Goal: Task Accomplishment & Management: Manage account settings

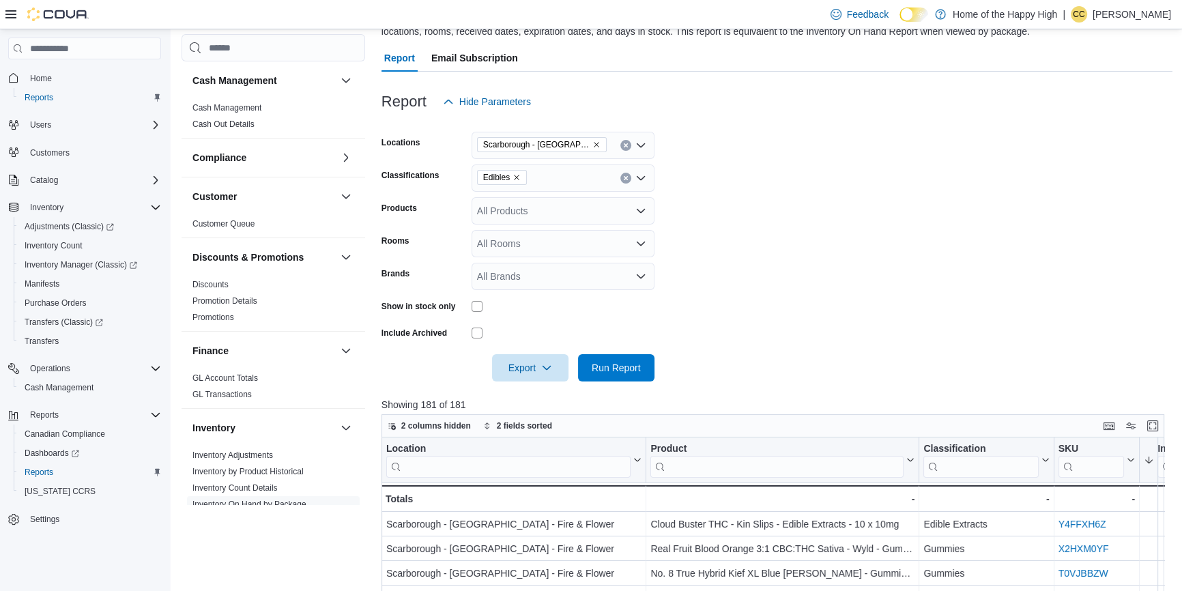
scroll to position [248, 0]
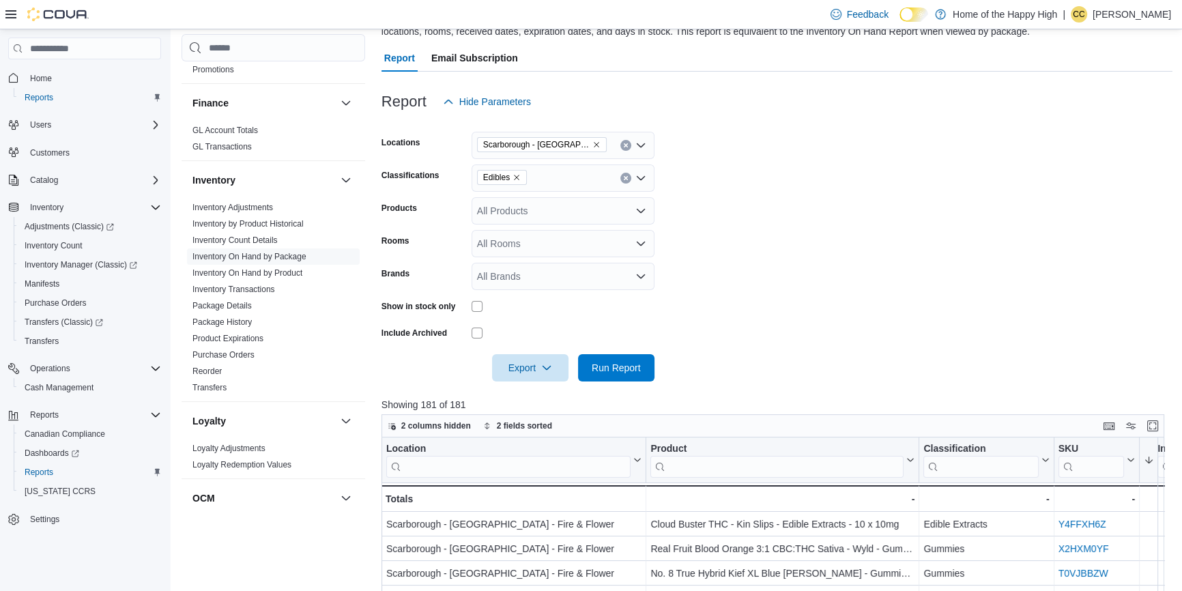
click at [1133, 20] on p "[PERSON_NAME]" at bounding box center [1131, 14] width 78 height 16
click at [1092, 132] on span "Sign Out" at bounding box center [1082, 133] width 37 height 14
